Goal: Information Seeking & Learning: Learn about a topic

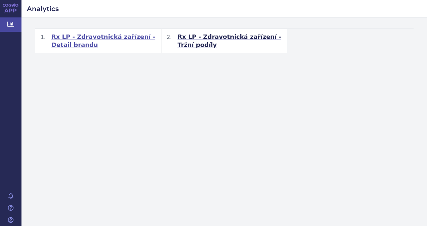
click at [135, 37] on span "Rx LP - Zdravotnická zařízení - Detail brandu" at bounding box center [103, 41] width 105 height 16
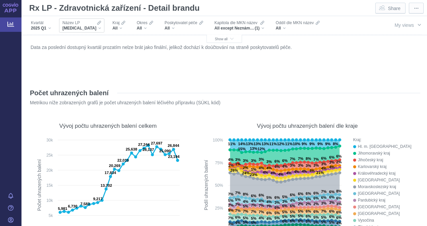
click at [79, 27] on span "[MEDICAL_DATA]" at bounding box center [79, 28] width 34 height 5
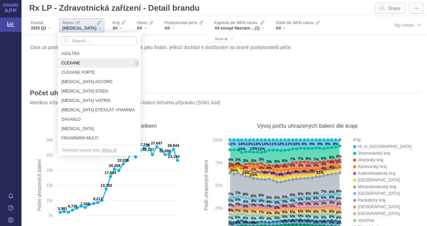
click at [85, 62] on span "CLEXANE" at bounding box center [97, 62] width 72 height 7
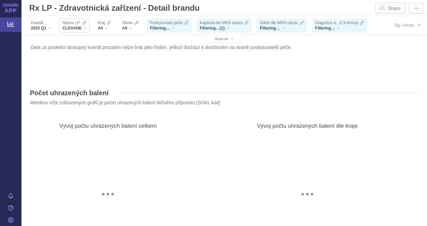
click at [86, 29] on div "CLEXANE" at bounding box center [74, 28] width 24 height 5
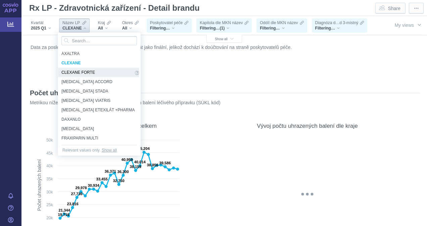
click at [80, 71] on span "CLEXANE FORTE" at bounding box center [97, 72] width 72 height 7
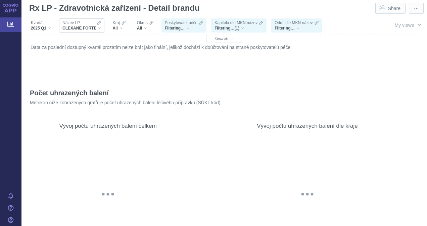
click at [96, 28] on span "CLEXANE FORTE" at bounding box center [79, 28] width 34 height 5
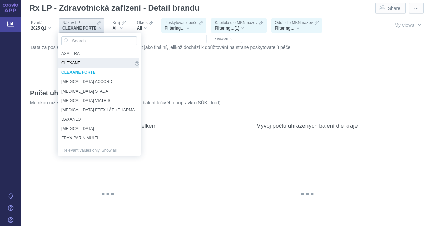
click at [79, 62] on span "CLEXANE" at bounding box center [97, 62] width 72 height 7
